Goal: Task Accomplishment & Management: Complete application form

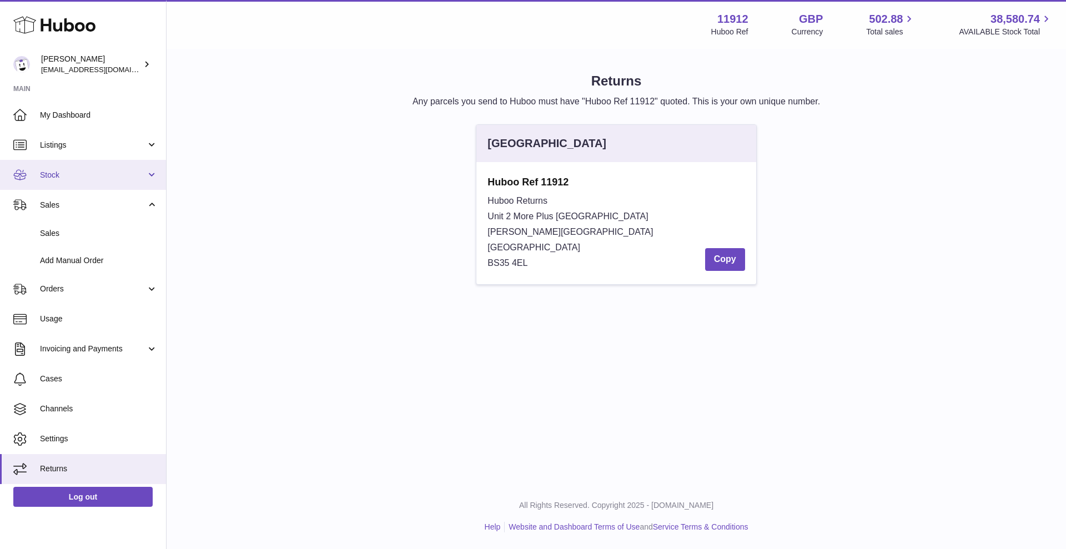
click at [143, 182] on link "Stock" at bounding box center [83, 175] width 166 height 30
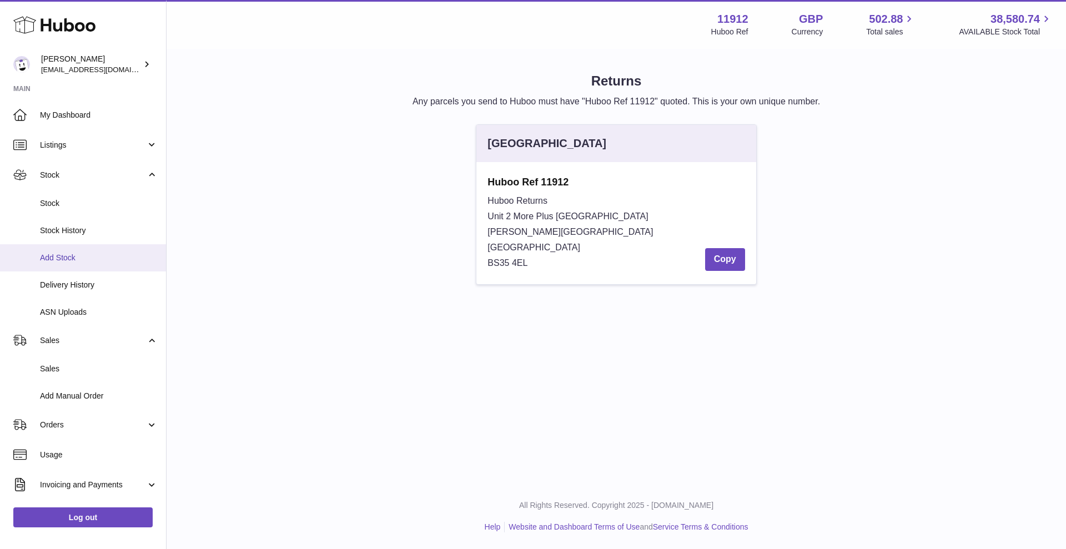
click at [99, 261] on span "Add Stock" at bounding box center [99, 258] width 118 height 11
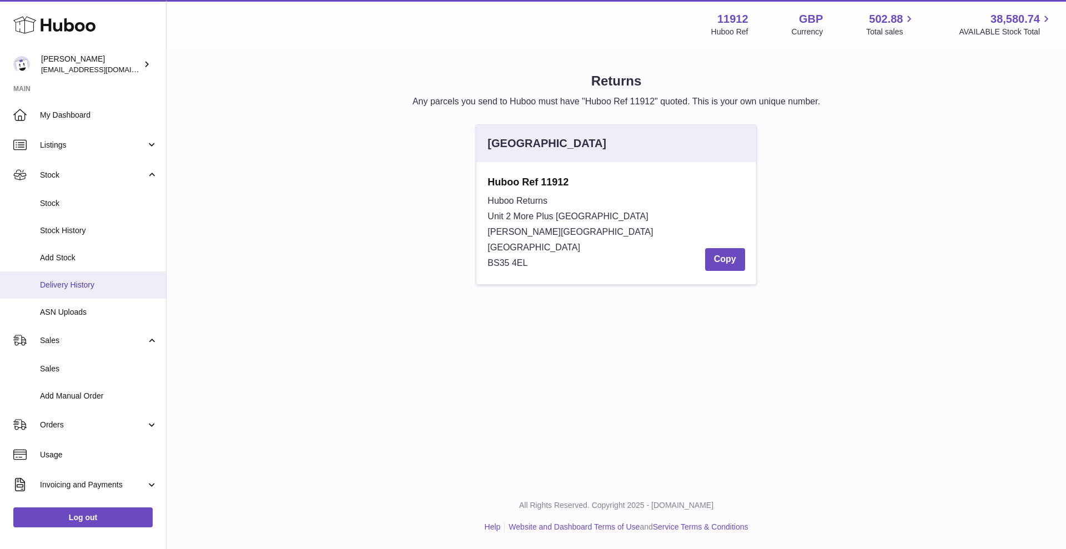
click at [76, 292] on link "Delivery History" at bounding box center [83, 284] width 166 height 27
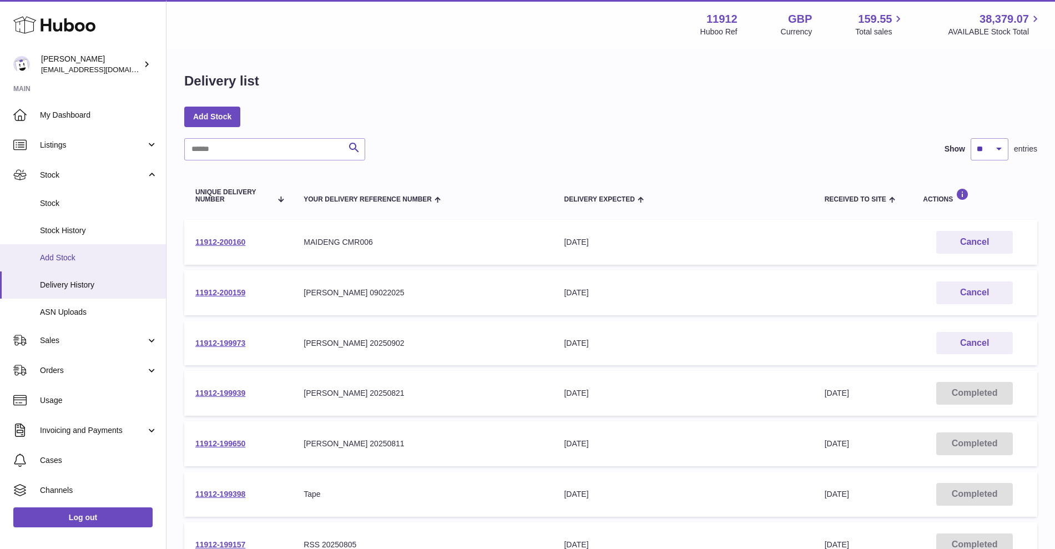
click at [63, 254] on span "Add Stock" at bounding box center [99, 258] width 118 height 11
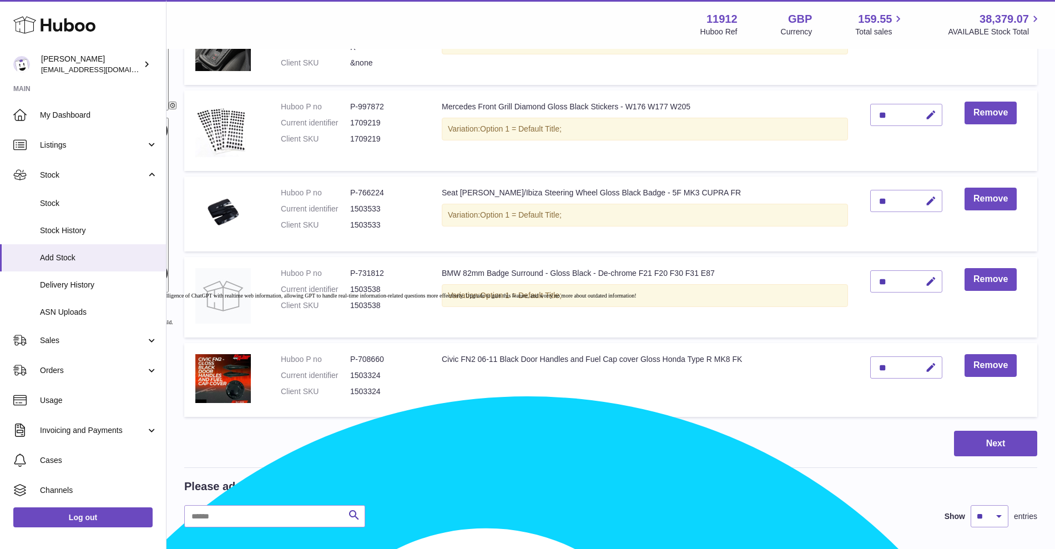
scroll to position [633, 0]
click at [925, 280] on icon "button" at bounding box center [931, 281] width 12 height 12
drag, startPoint x: 881, startPoint y: 279, endPoint x: 841, endPoint y: 275, distance: 40.2
click at [841, 275] on tr "Huboo P no P-731812 Current identifier 1503538 Client SKU 1503538 BMW 82mm Badg…" at bounding box center [610, 296] width 853 height 80
type input "**"
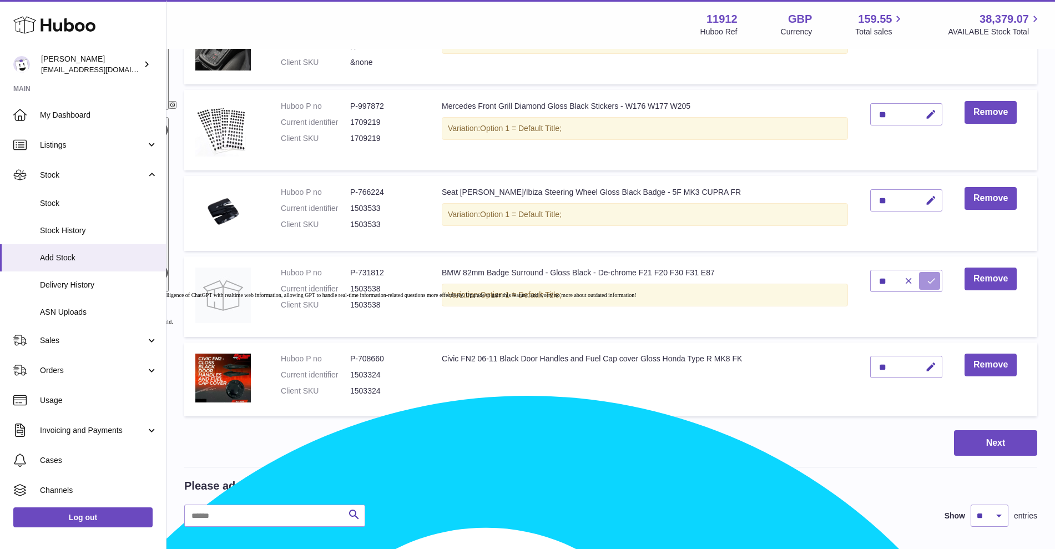
click at [926, 283] on icon "submit" at bounding box center [931, 281] width 10 height 10
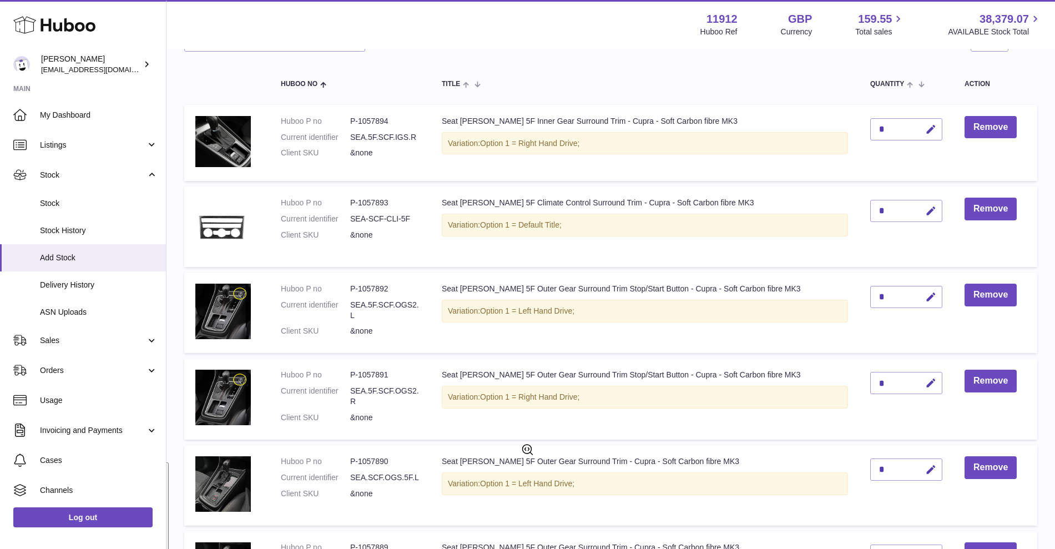
scroll to position [107, 0]
click at [967, 127] on button "Remove" at bounding box center [991, 126] width 52 height 23
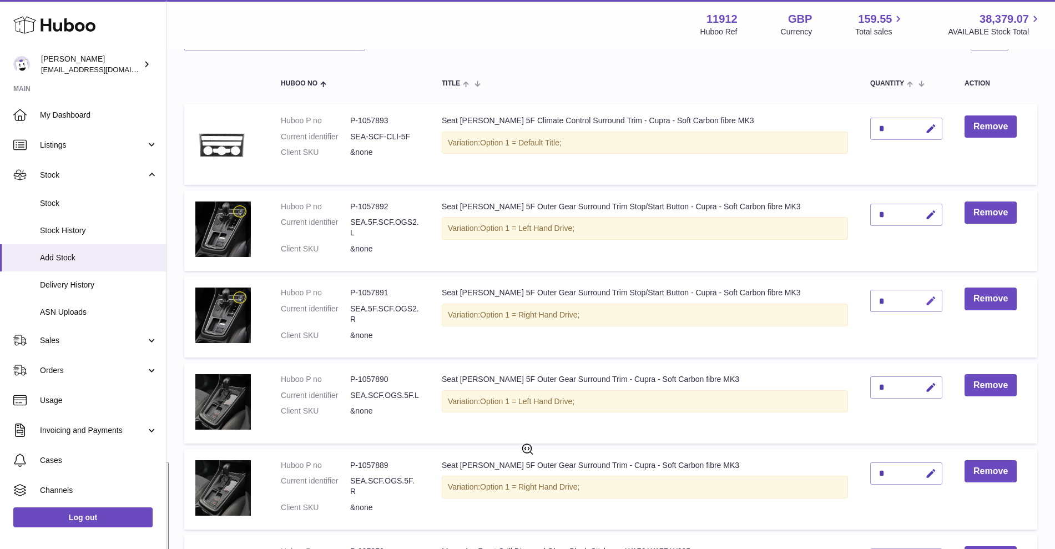
click at [919, 307] on button "button" at bounding box center [929, 301] width 26 height 23
type input "*"
click at [919, 299] on button "submit" at bounding box center [929, 301] width 21 height 18
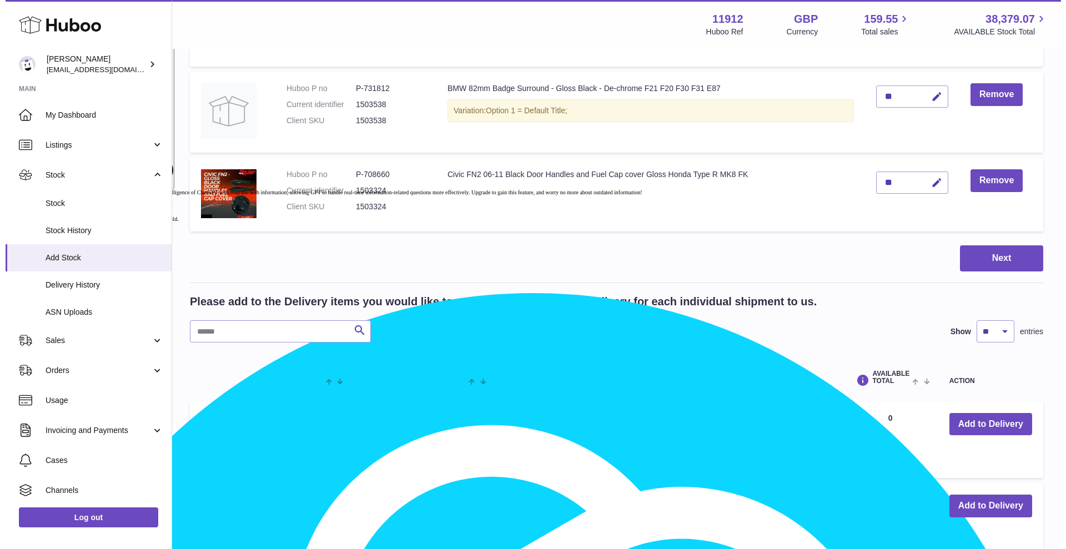
scroll to position [742, 0]
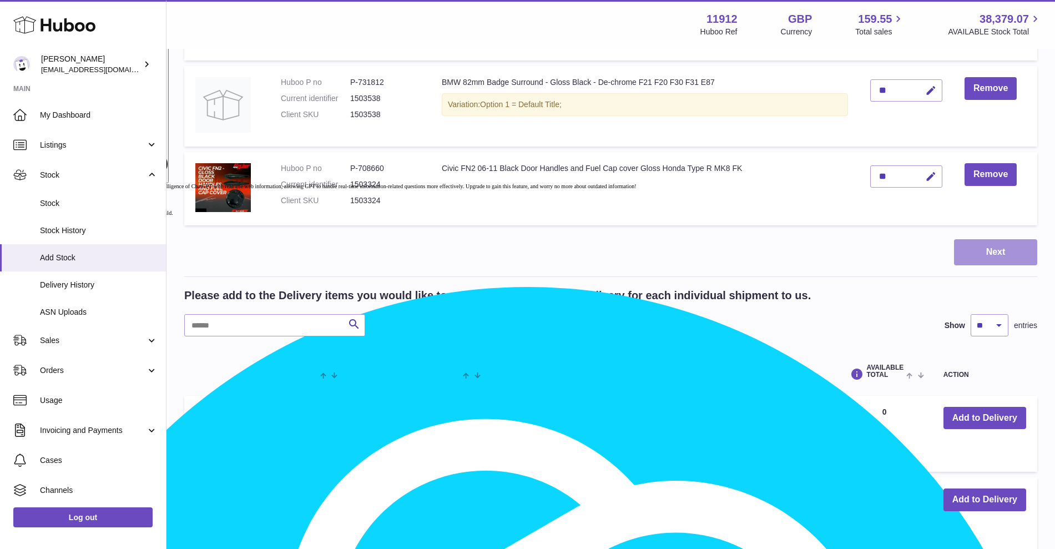
click at [977, 248] on button "Next" at bounding box center [995, 252] width 83 height 26
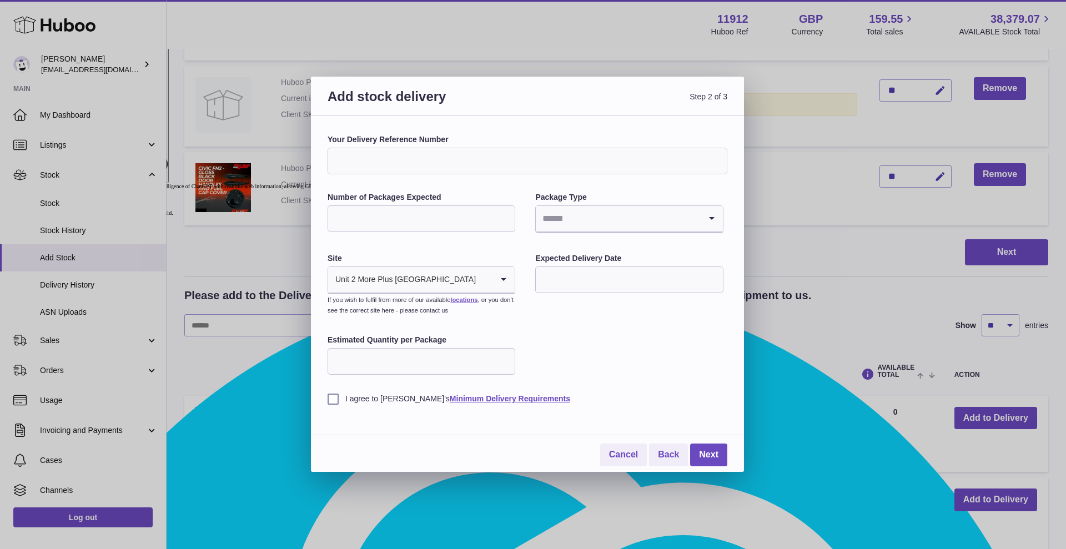
click at [459, 161] on input "Your Delivery Reference Number" at bounding box center [527, 161] width 400 height 27
click at [372, 162] on input "**********" at bounding box center [527, 161] width 400 height 27
type input "**********"
click at [364, 225] on input "Number of Packages Expected" at bounding box center [421, 218] width 188 height 27
type input "*"
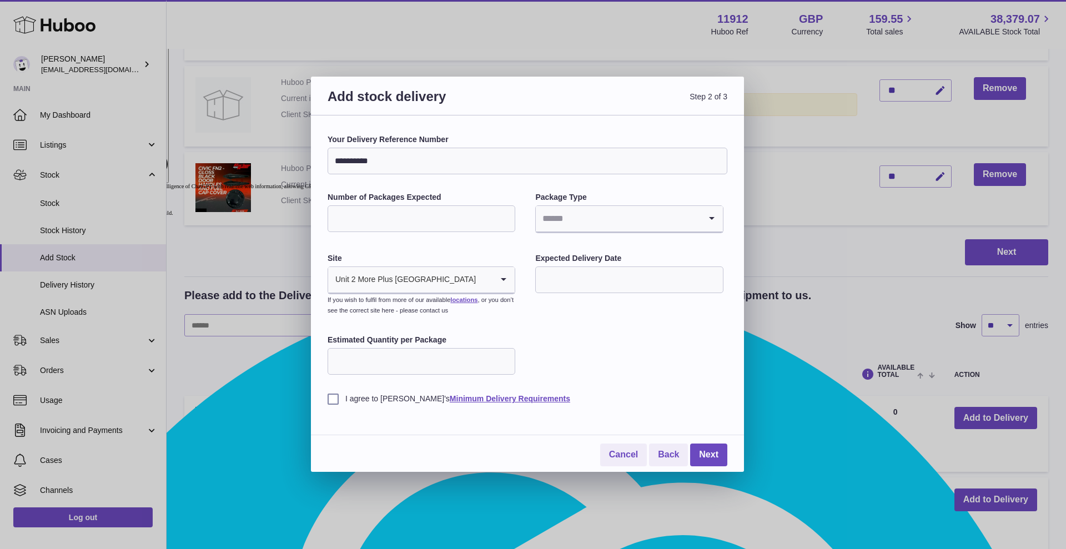
click at [561, 213] on input "Search for option" at bounding box center [618, 219] width 164 height 26
click at [582, 293] on li "Boxes" at bounding box center [628, 293] width 185 height 22
click at [572, 285] on input "text" at bounding box center [629, 279] width 188 height 27
click at [551, 390] on span "15" at bounding box center [553, 394] width 20 height 20
type input "**********"
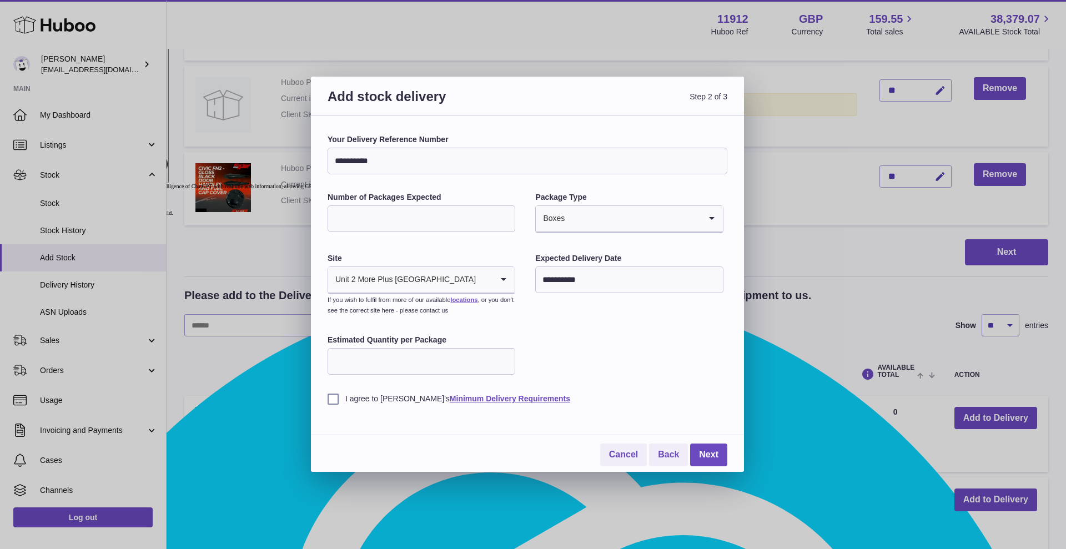
click at [360, 365] on input "Estimated Quantity per Package" at bounding box center [421, 361] width 188 height 27
type input "***"
click at [719, 460] on link "Next" at bounding box center [708, 454] width 37 height 23
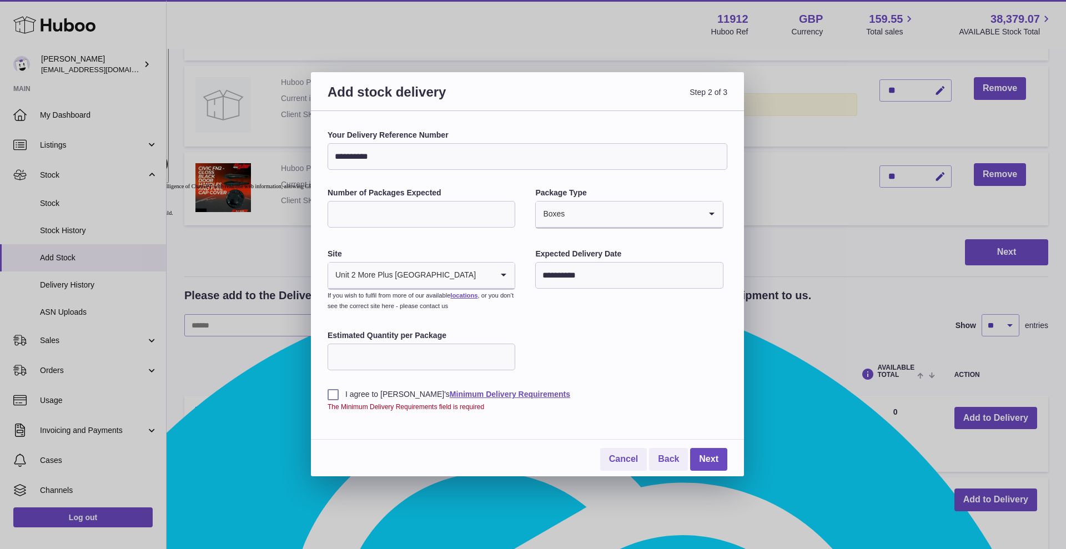
click at [331, 395] on label "I agree to Huboo's Minimum Delivery Requirements" at bounding box center [527, 394] width 400 height 11
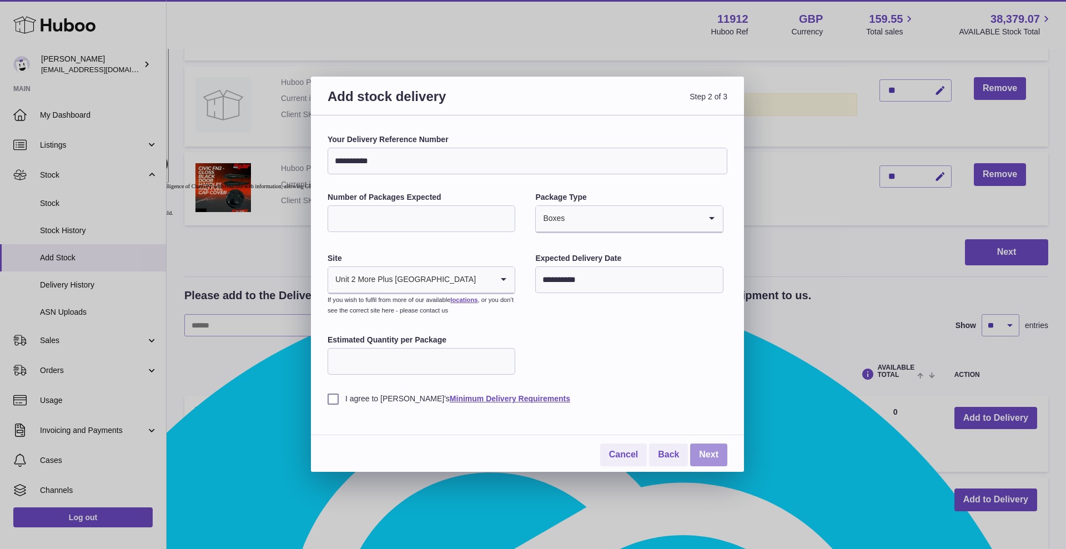
click at [712, 452] on link "Next" at bounding box center [708, 454] width 37 height 23
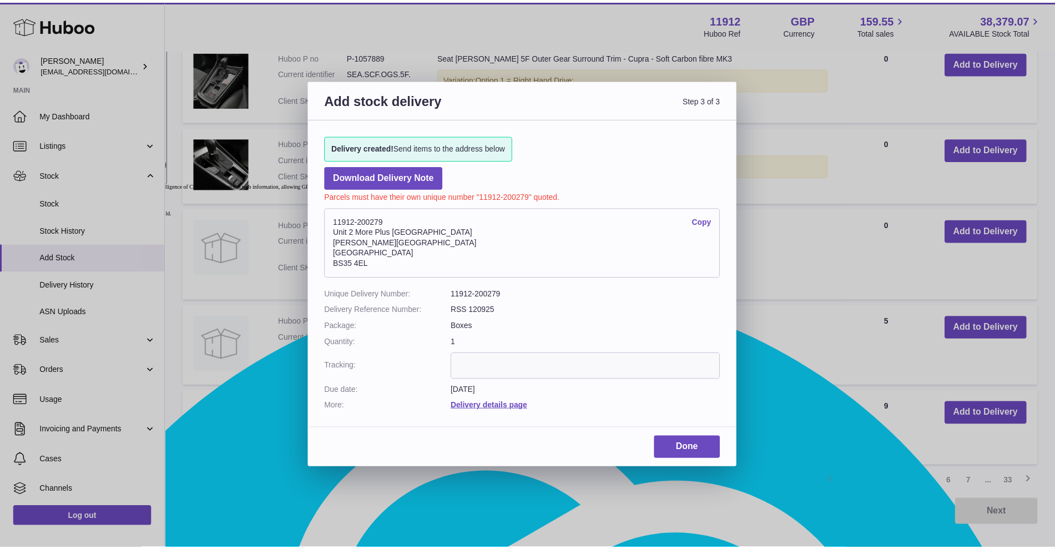
scroll to position [706, 0]
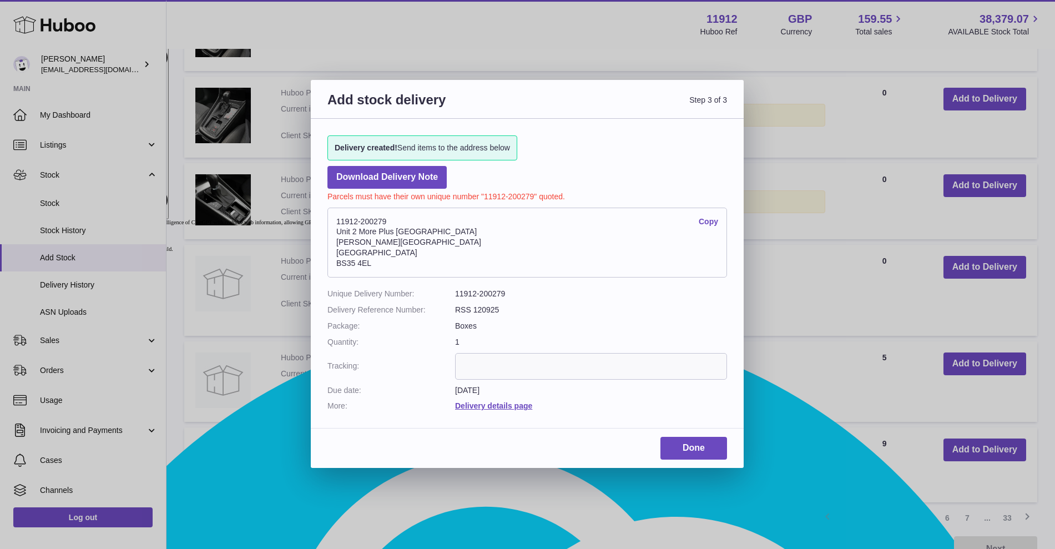
drag, startPoint x: 396, startPoint y: 221, endPoint x: 363, endPoint y: 217, distance: 33.0
type textarea "*****"
click at [363, 217] on address "11912-200279 Copy Unit 2 More Plus Central Park Hudson Ave Severn Beach BS35 4EL" at bounding box center [527, 243] width 400 height 70
click at [362, 218] on address "11912-200279 Copy Unit 2 More Plus Central Park Hudson Ave Severn Beach BS35 4EL" at bounding box center [527, 243] width 400 height 70
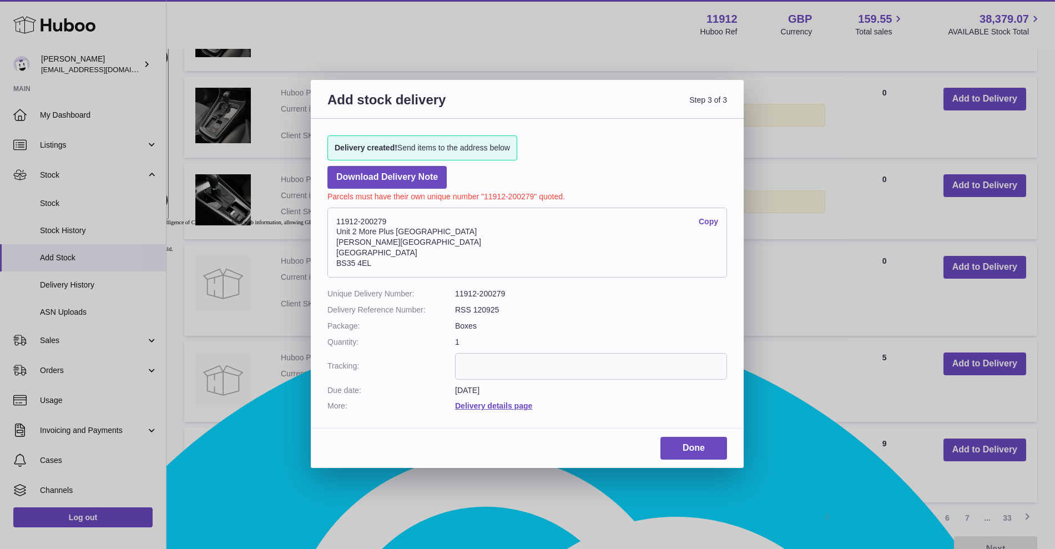
click at [340, 220] on address "11912-200279 Copy Unit 2 More Plus Central Park Hudson Ave Severn Beach BS35 4EL" at bounding box center [527, 243] width 400 height 70
drag, startPoint x: 337, startPoint y: 219, endPoint x: 387, endPoint y: 221, distance: 50.0
click at [387, 221] on address "11912-200279 Copy Unit 2 More Plus Central Park Hudson Ave Severn Beach BS35 4EL" at bounding box center [527, 243] width 400 height 70
copy address "11912-200279"
click at [680, 454] on link "Done" at bounding box center [694, 448] width 67 height 23
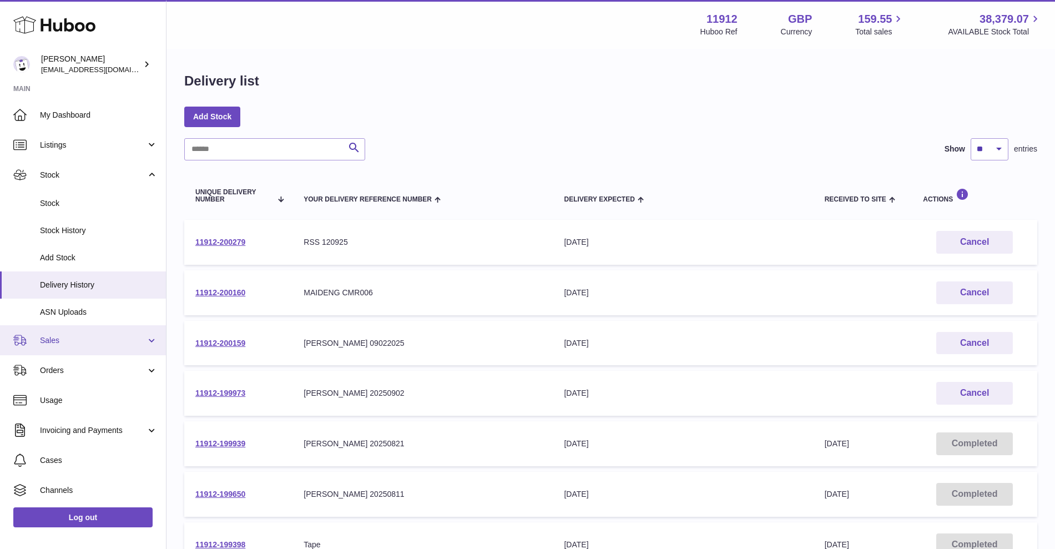
click at [77, 346] on link "Sales" at bounding box center [83, 340] width 166 height 30
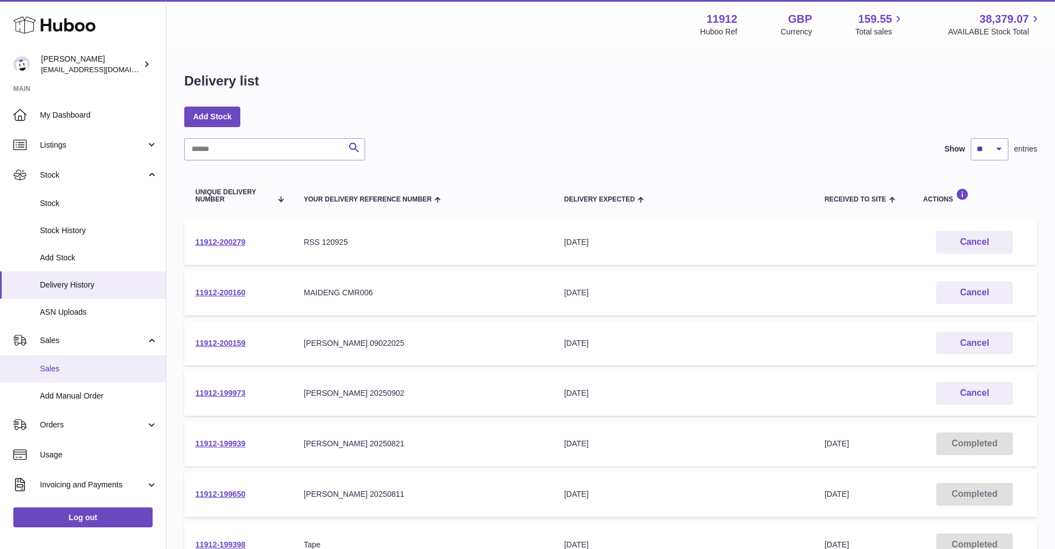
click at [54, 365] on span "Sales" at bounding box center [99, 369] width 118 height 11
